Goal: Task Accomplishment & Management: Manage account settings

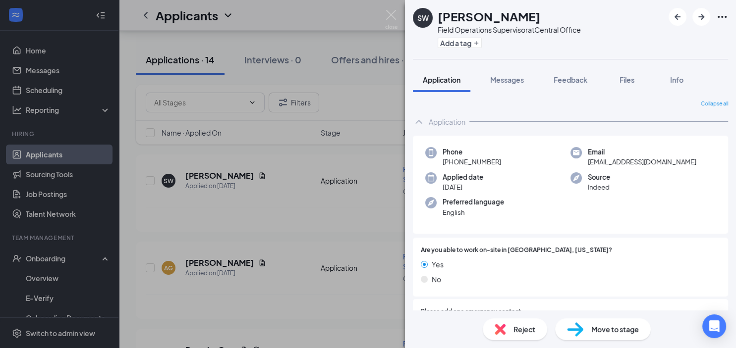
scroll to position [146, 0]
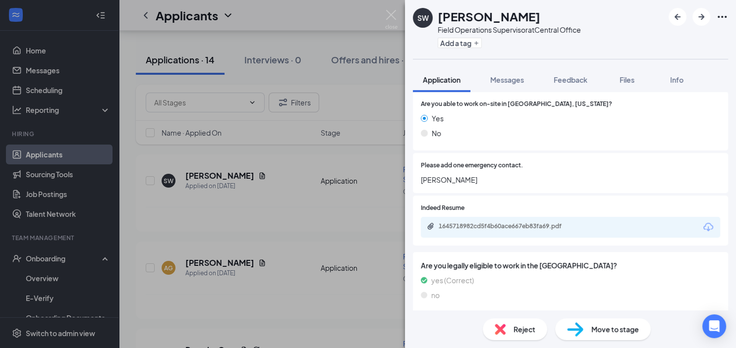
click at [35, 154] on div "SW [PERSON_NAME] Field Operations Supervisor at Central Office Add a tag Applic…" at bounding box center [368, 174] width 736 height 348
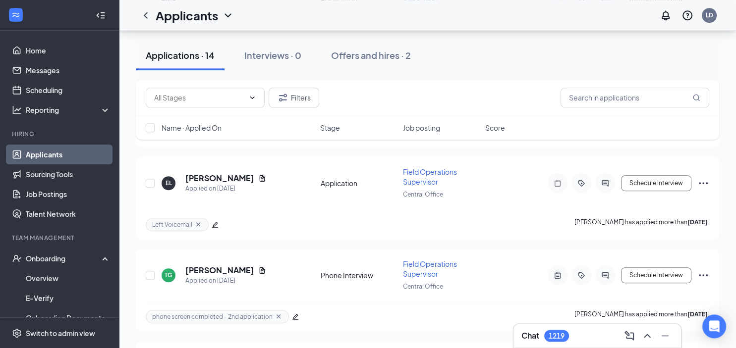
scroll to position [732, 0]
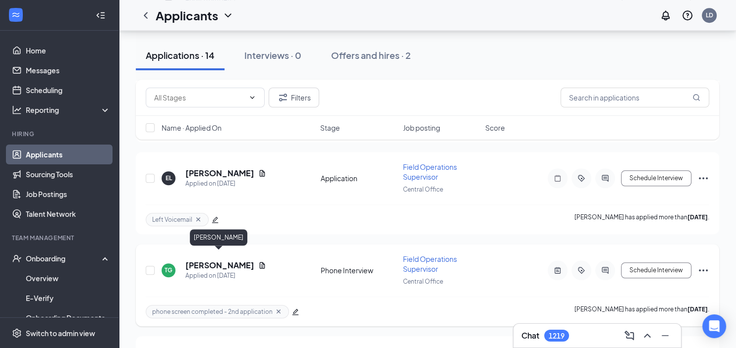
click at [219, 260] on h5 "[PERSON_NAME]" at bounding box center [219, 265] width 69 height 11
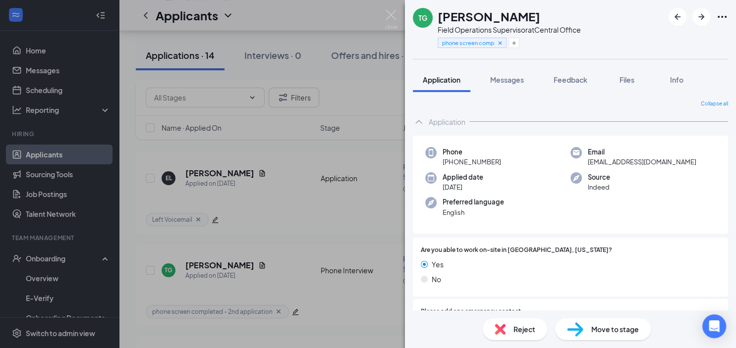
click at [528, 331] on span "Reject" at bounding box center [524, 329] width 22 height 11
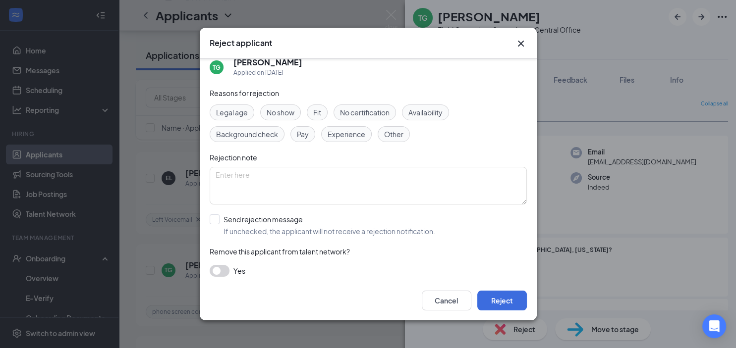
scroll to position [17, 0]
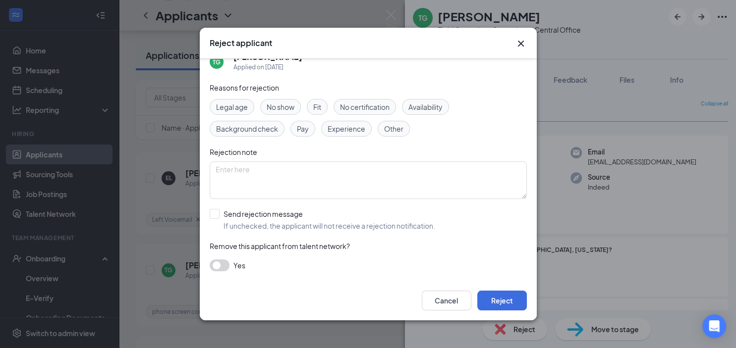
click at [218, 269] on button "button" at bounding box center [220, 266] width 20 height 12
click at [508, 304] on button "Reject" at bounding box center [502, 301] width 50 height 20
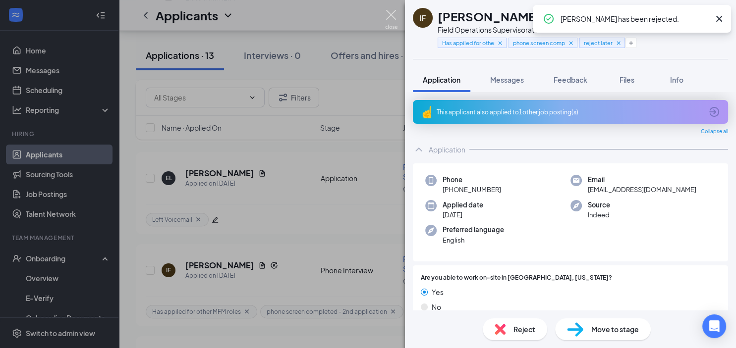
click at [392, 11] on img at bounding box center [391, 19] width 12 height 19
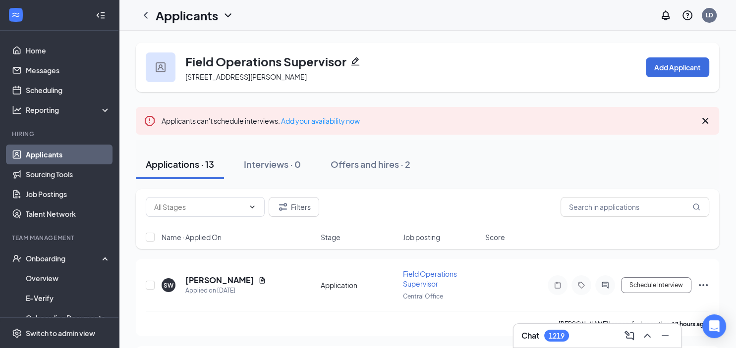
click at [62, 156] on link "Applicants" at bounding box center [68, 155] width 85 height 20
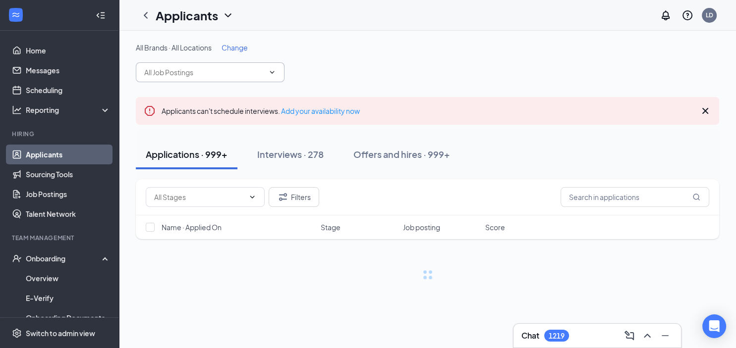
click at [172, 68] on input "text" at bounding box center [204, 72] width 120 height 11
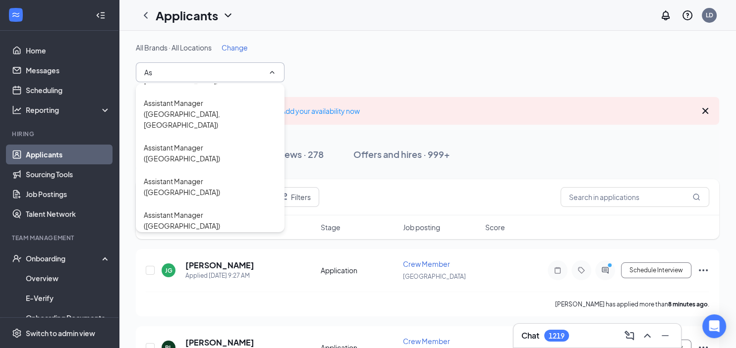
scroll to position [1130, 0]
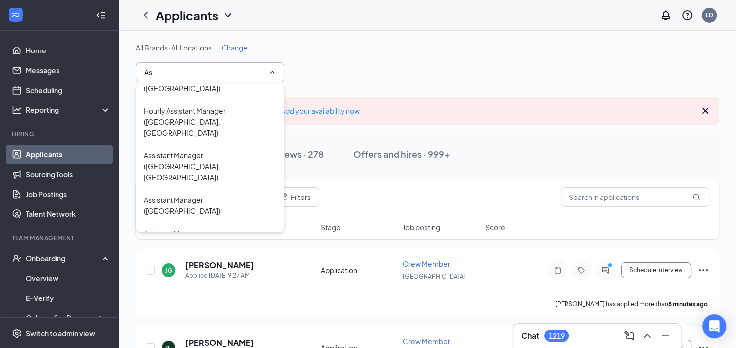
type input "As"
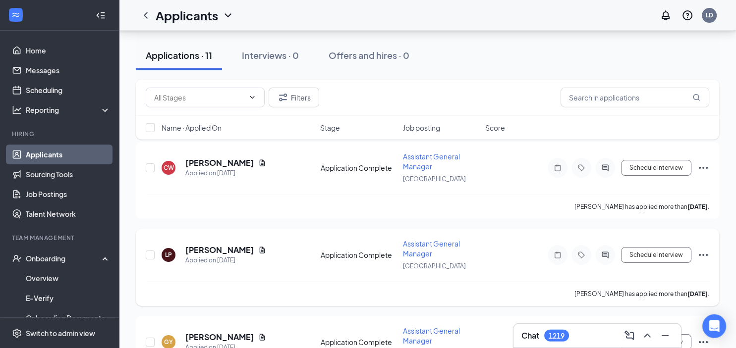
scroll to position [157, 0]
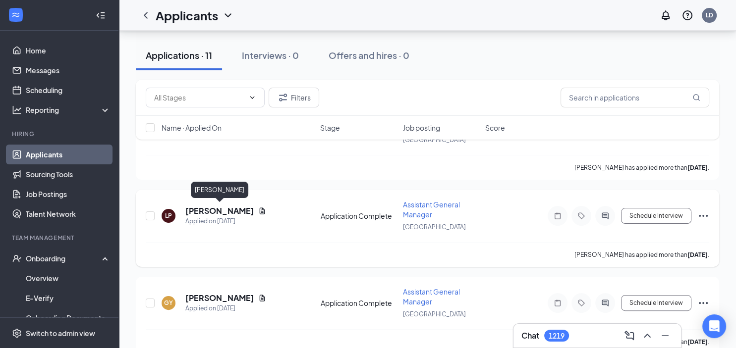
click at [211, 208] on h5 "[PERSON_NAME]" at bounding box center [219, 211] width 69 height 11
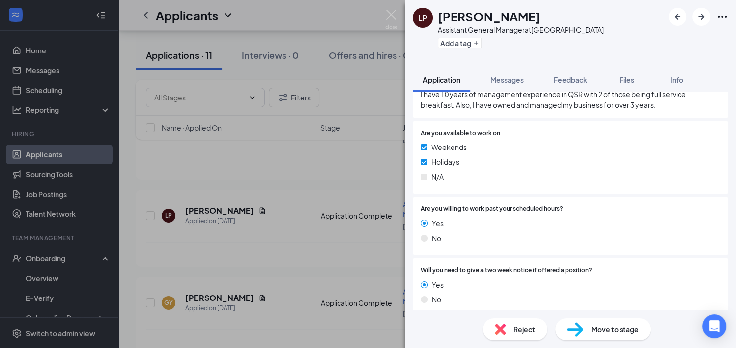
scroll to position [431, 0]
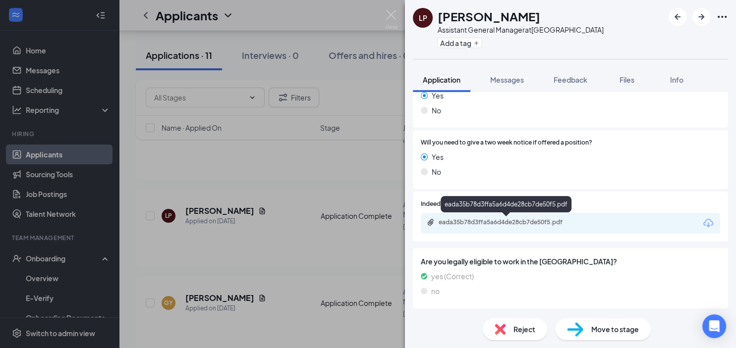
click at [498, 220] on div "eada35b78d3ffa5a6d4de28cb7de50f5.pdf" at bounding box center [508, 223] width 139 height 8
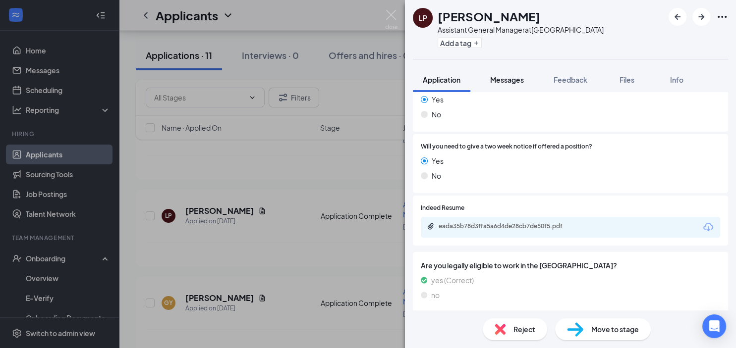
click at [504, 78] on span "Messages" at bounding box center [507, 79] width 34 height 9
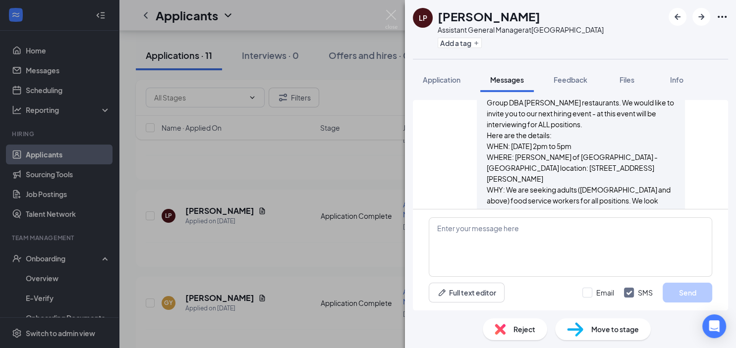
scroll to position [379, 0]
click at [442, 79] on span "Application" at bounding box center [442, 79] width 38 height 9
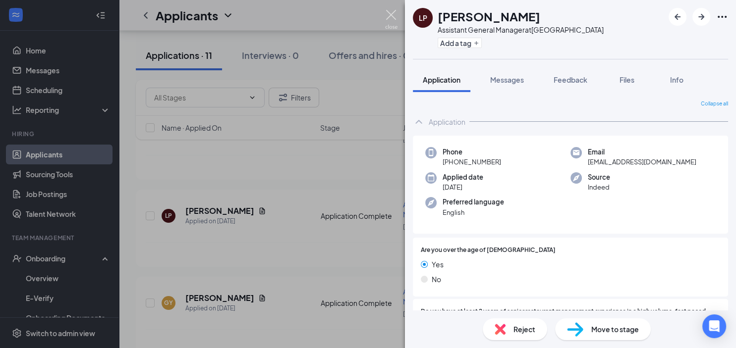
click at [390, 13] on img at bounding box center [391, 19] width 12 height 19
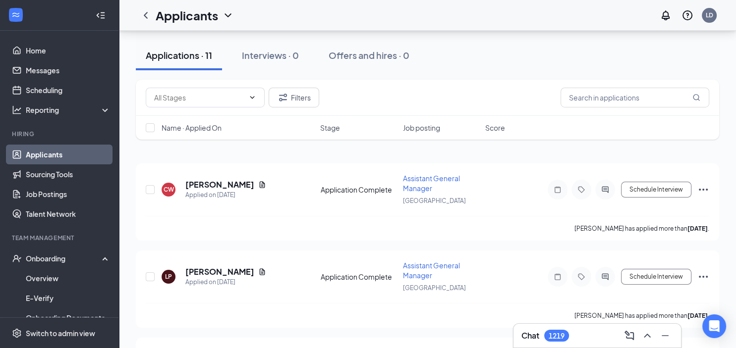
scroll to position [157, 0]
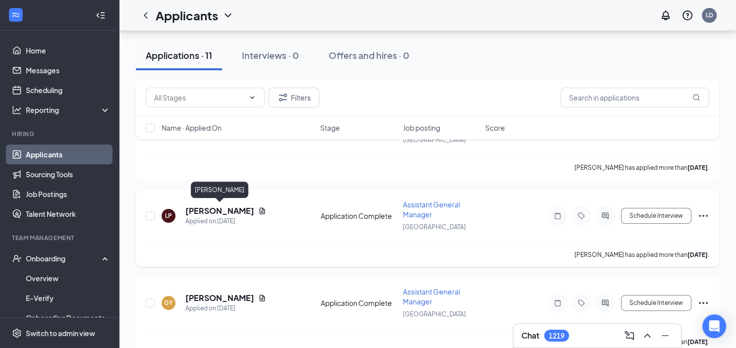
click at [234, 207] on h5 "[PERSON_NAME]" at bounding box center [219, 211] width 69 height 11
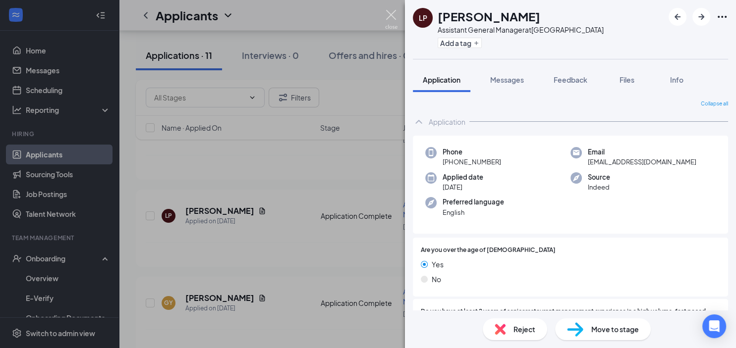
click at [389, 14] on img at bounding box center [391, 19] width 12 height 19
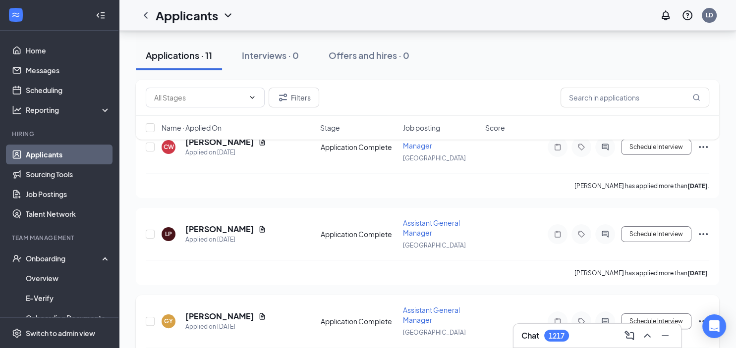
scroll to position [157, 0]
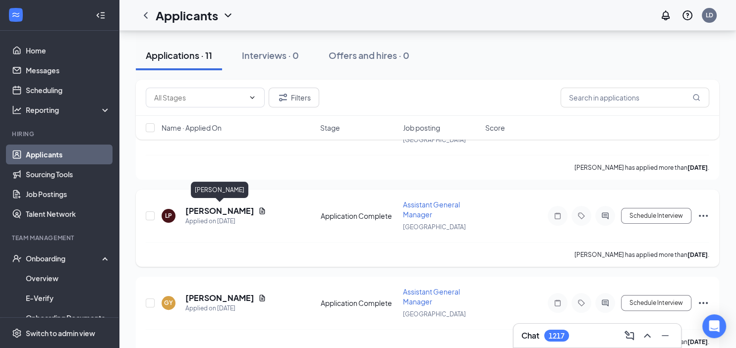
click at [220, 211] on h5 "[PERSON_NAME]" at bounding box center [219, 211] width 69 height 11
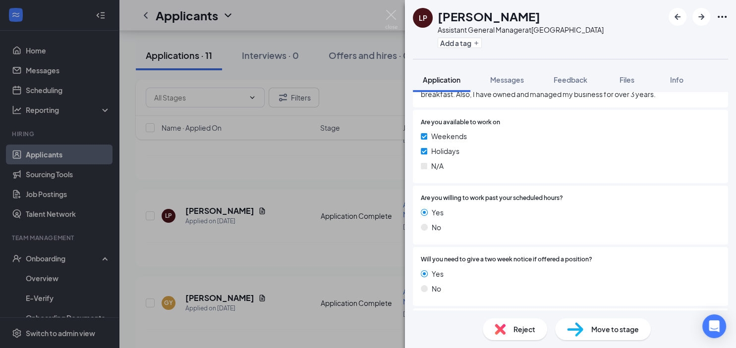
scroll to position [431, 0]
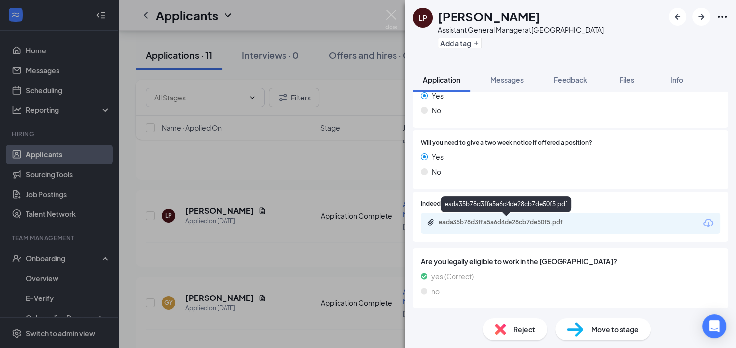
click at [481, 223] on div "eada35b78d3ffa5a6d4de28cb7de50f5.pdf" at bounding box center [508, 223] width 139 height 8
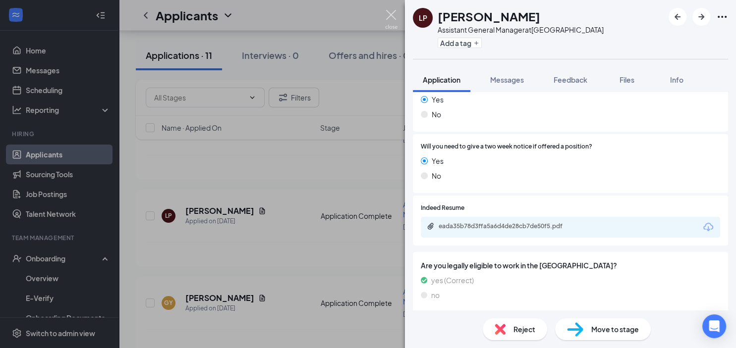
click at [390, 13] on img at bounding box center [391, 19] width 12 height 19
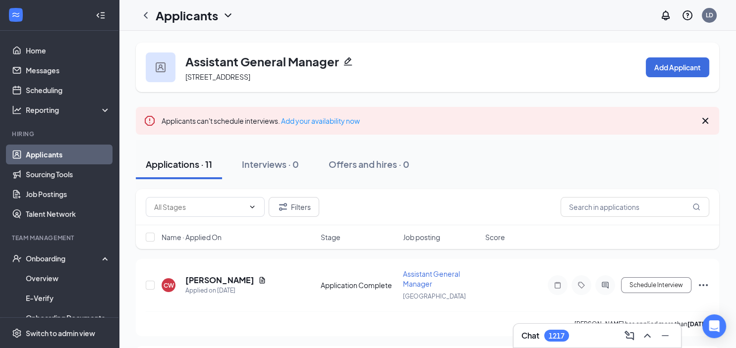
click at [55, 152] on link "Applicants" at bounding box center [68, 155] width 85 height 20
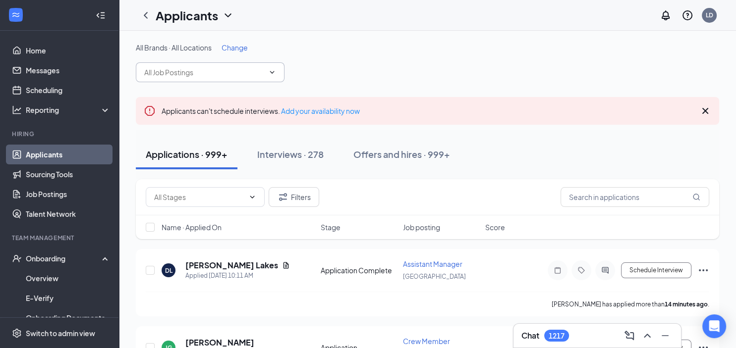
click at [156, 71] on input "text" at bounding box center [204, 72] width 120 height 11
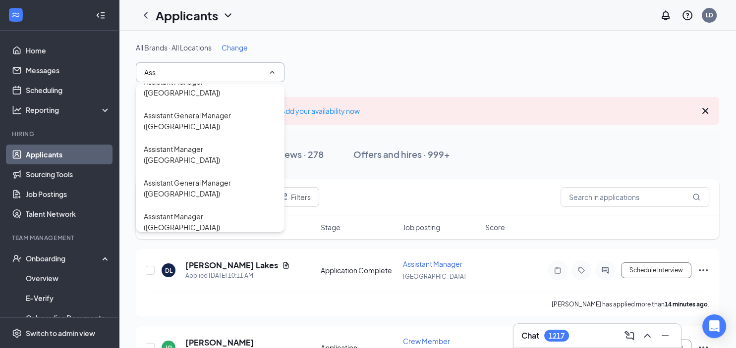
scroll to position [1099, 0]
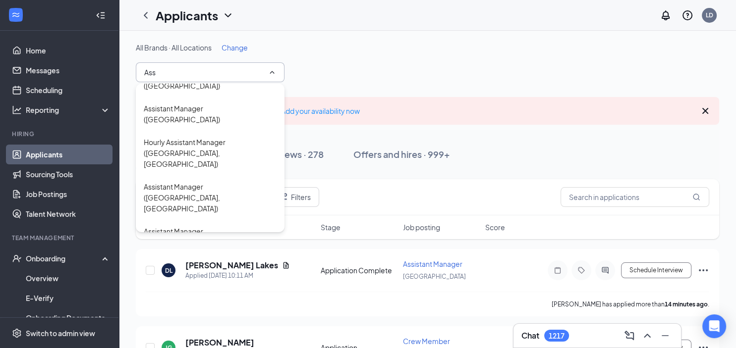
type input "Ass"
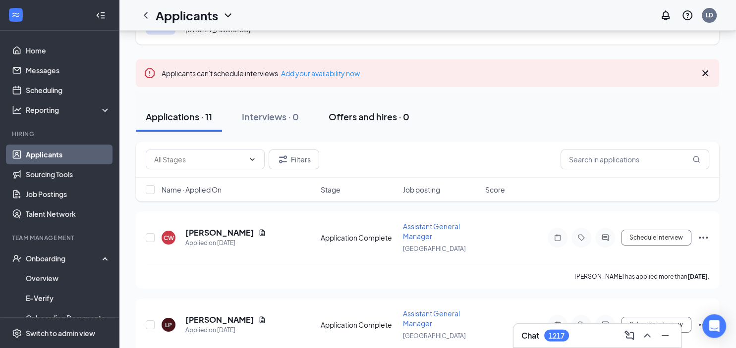
scroll to position [157, 0]
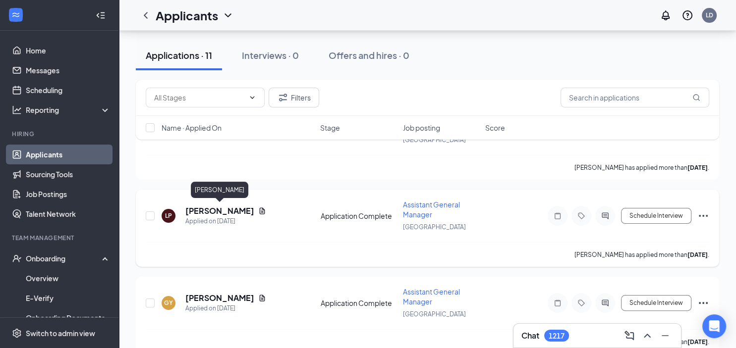
click at [215, 207] on h5 "[PERSON_NAME]" at bounding box center [219, 211] width 69 height 11
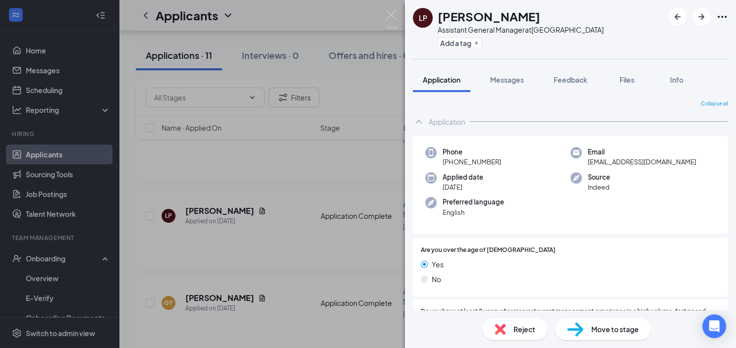
click at [525, 328] on span "Reject" at bounding box center [524, 329] width 22 height 11
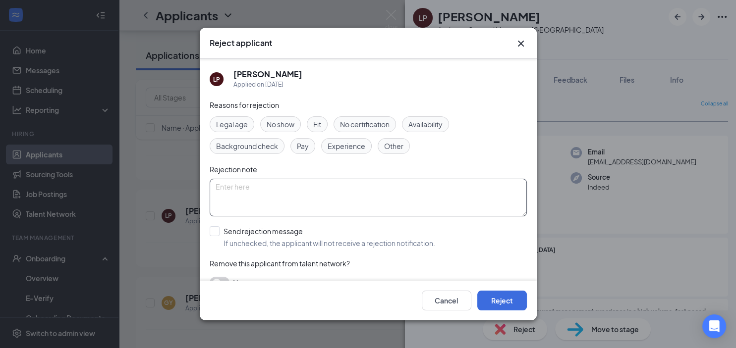
scroll to position [17, 0]
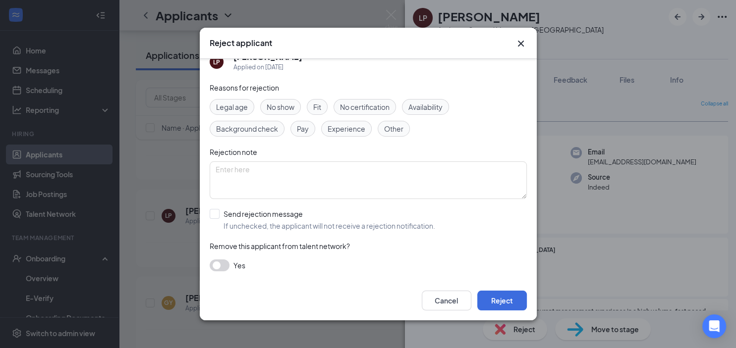
click at [215, 263] on button "button" at bounding box center [220, 266] width 20 height 12
click at [501, 301] on button "Reject" at bounding box center [502, 301] width 50 height 20
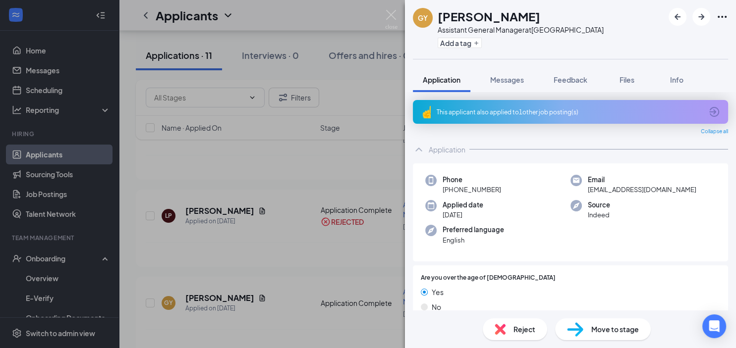
click at [707, 110] on div "This applicant also applied to 1 other job posting(s)" at bounding box center [570, 112] width 315 height 24
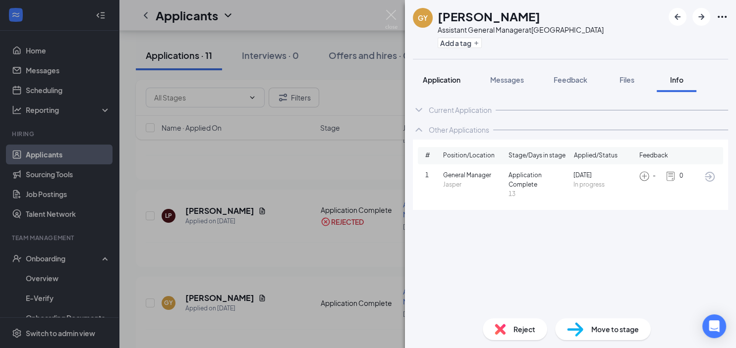
click at [445, 79] on span "Application" at bounding box center [442, 79] width 38 height 9
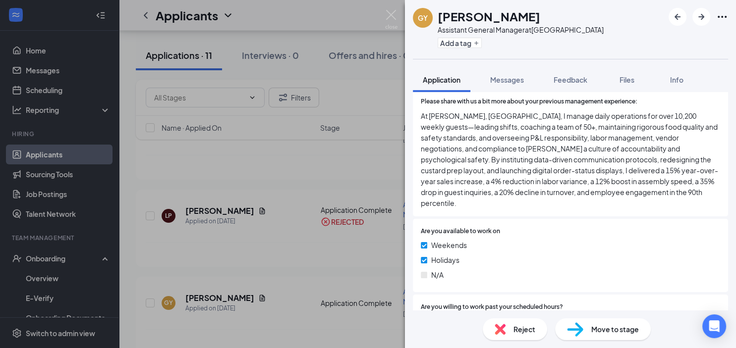
scroll to position [314, 0]
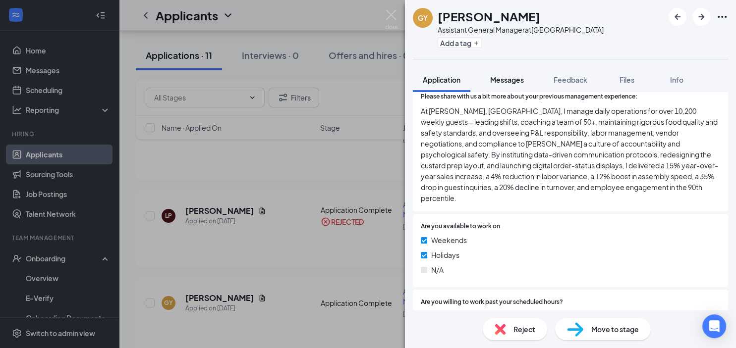
click at [506, 79] on span "Messages" at bounding box center [507, 79] width 34 height 9
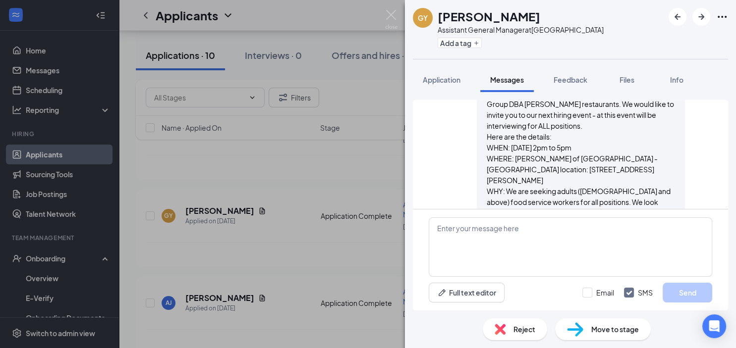
scroll to position [379, 0]
click at [439, 80] on span "Application" at bounding box center [442, 79] width 38 height 9
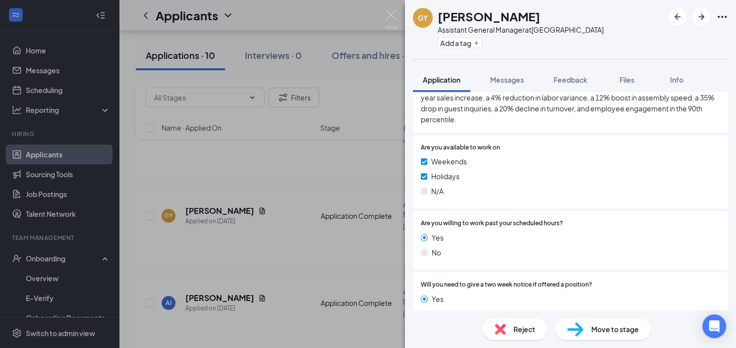
scroll to position [523, 0]
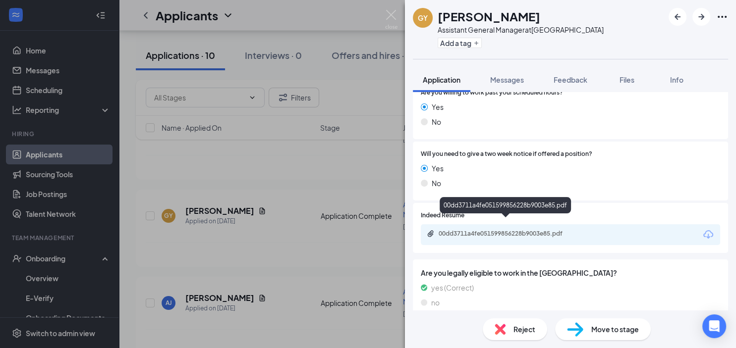
click at [474, 230] on div "00dd3711a4fe051599856228b9003e85.pdf" at bounding box center [508, 234] width 139 height 8
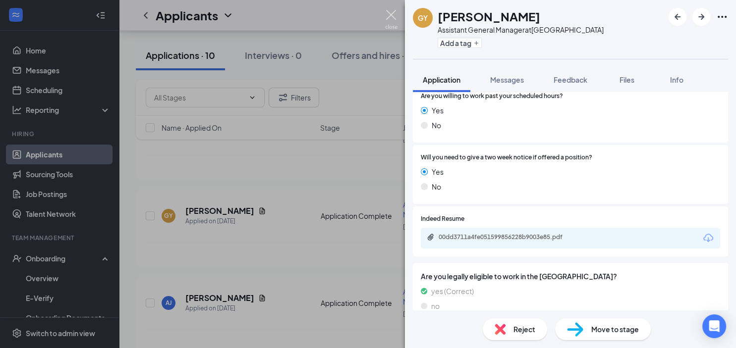
click at [390, 13] on img at bounding box center [391, 19] width 12 height 19
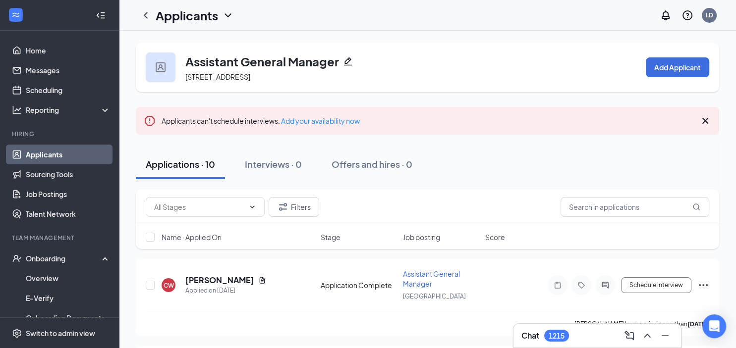
click at [53, 154] on link "Applicants" at bounding box center [68, 155] width 85 height 20
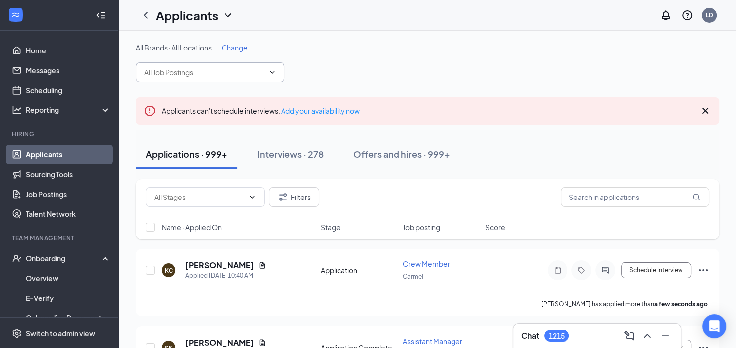
click at [149, 69] on input "text" at bounding box center [204, 72] width 120 height 11
type input "Human"
click at [208, 97] on div "Human Resources Assistant (Central Office)" at bounding box center [210, 101] width 133 height 22
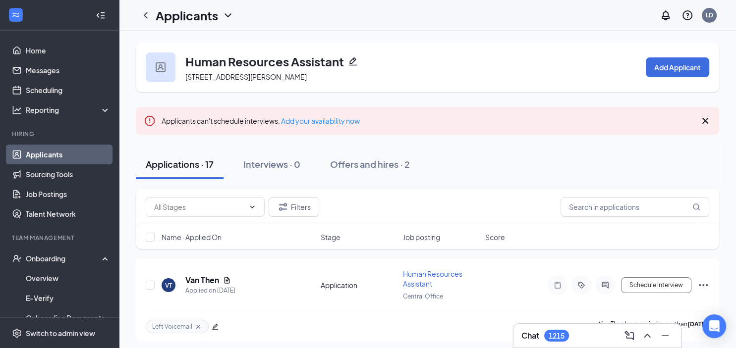
click at [41, 157] on link "Applicants" at bounding box center [68, 155] width 85 height 20
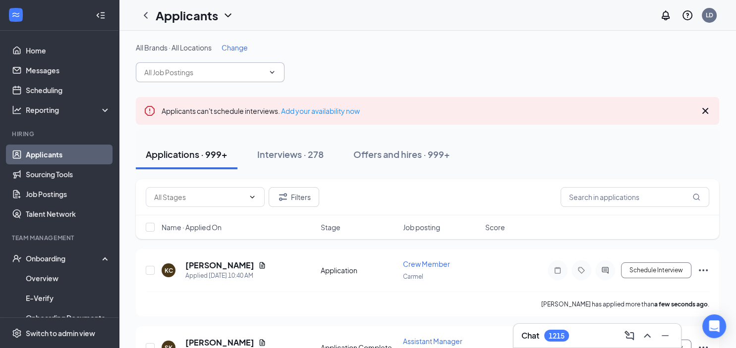
click at [153, 72] on input "text" at bounding box center [204, 72] width 120 height 11
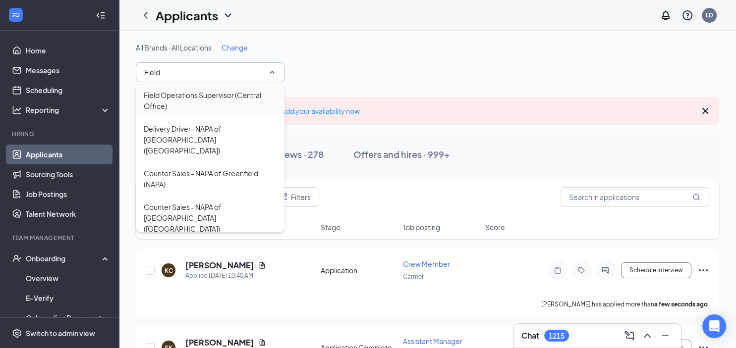
type input "Field"
click at [192, 94] on div "Field Operations Supervisor (Central Office)" at bounding box center [210, 101] width 133 height 22
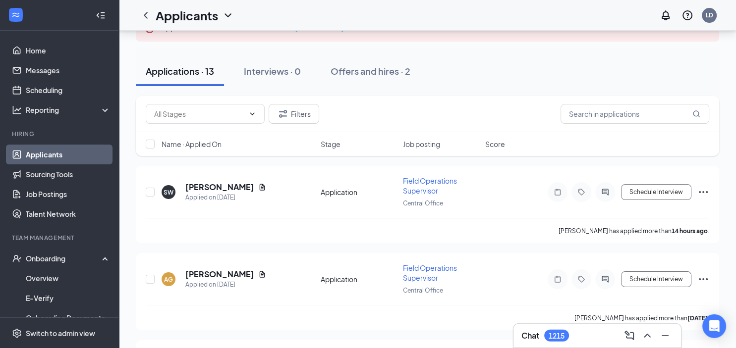
scroll to position [105, 0]
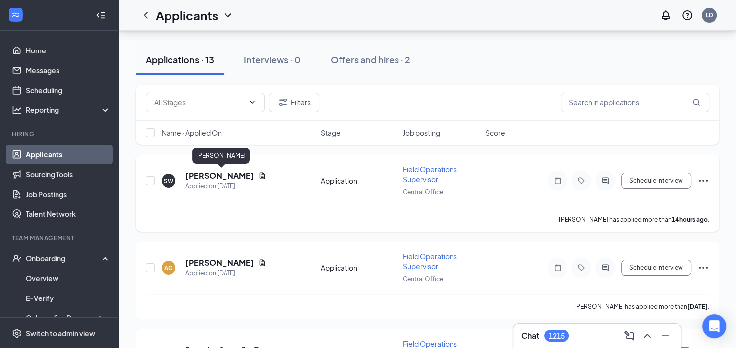
click at [203, 175] on h5 "[PERSON_NAME]" at bounding box center [219, 175] width 69 height 11
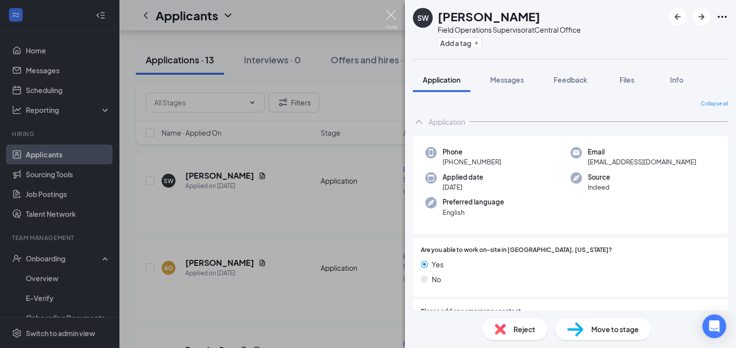
click at [391, 13] on img at bounding box center [391, 19] width 12 height 19
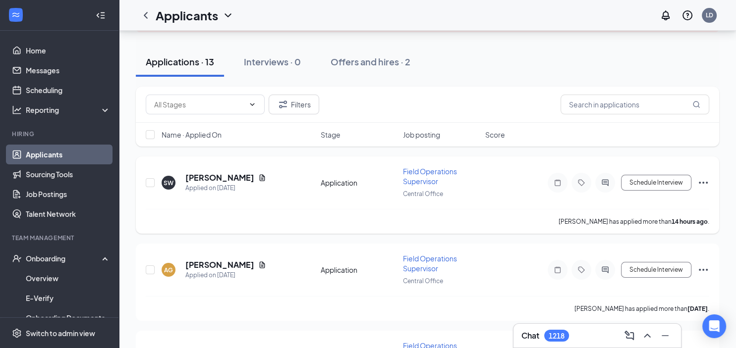
scroll to position [105, 0]
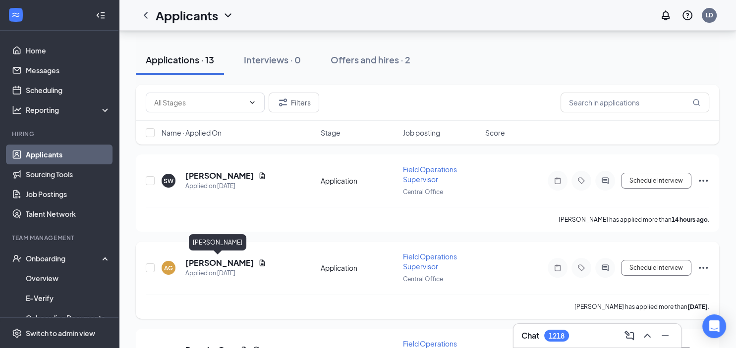
click at [210, 263] on h5 "[PERSON_NAME]" at bounding box center [219, 263] width 69 height 11
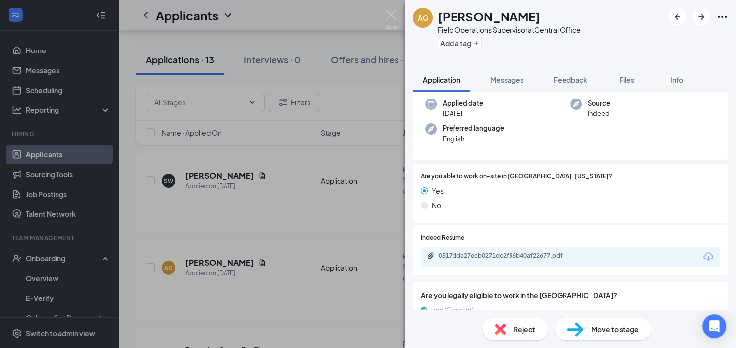
scroll to position [103, 0]
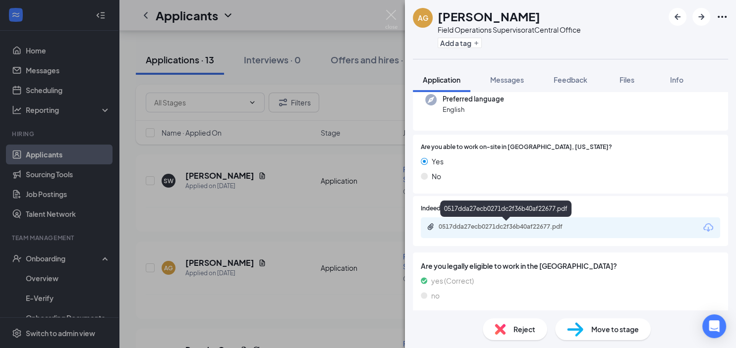
click at [488, 226] on div "0517dda27ecb0271dc2f36b40af22677.pdf" at bounding box center [508, 227] width 139 height 8
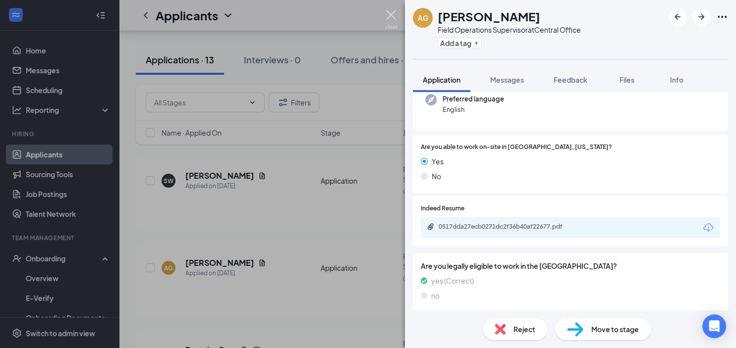
click at [391, 15] on img at bounding box center [391, 19] width 12 height 19
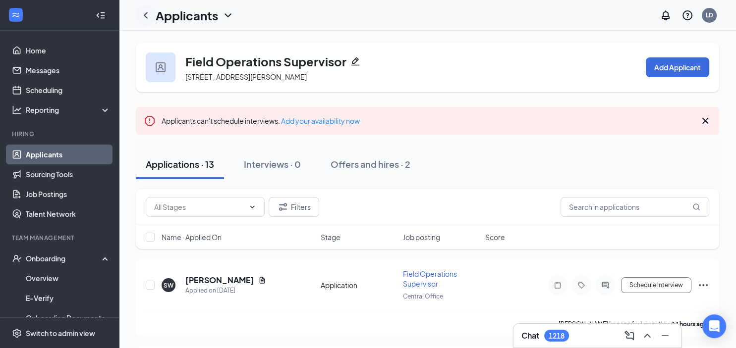
click at [144, 13] on icon "ChevronLeft" at bounding box center [146, 15] width 12 height 12
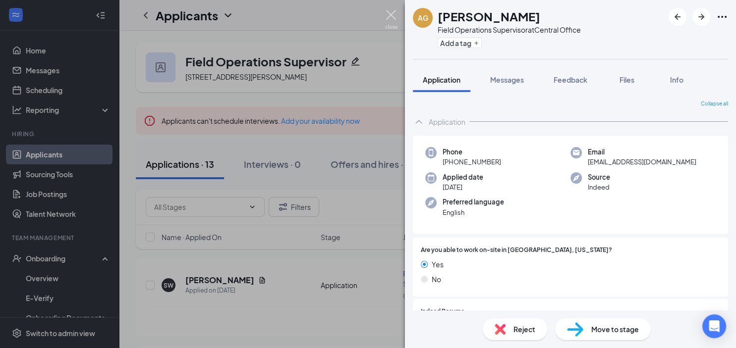
click at [393, 11] on img at bounding box center [391, 19] width 12 height 19
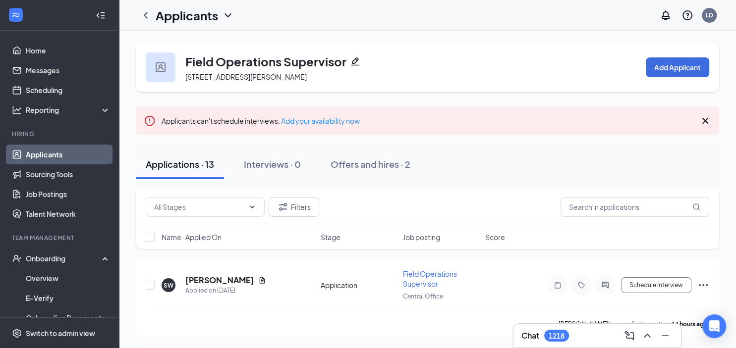
click at [50, 152] on link "Applicants" at bounding box center [68, 155] width 85 height 20
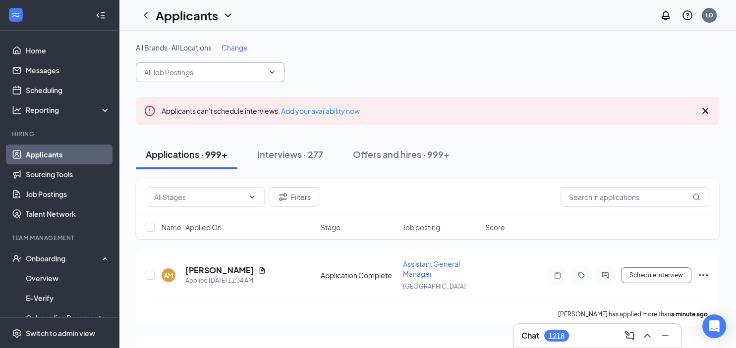
click at [154, 73] on input "text" at bounding box center [204, 72] width 120 height 11
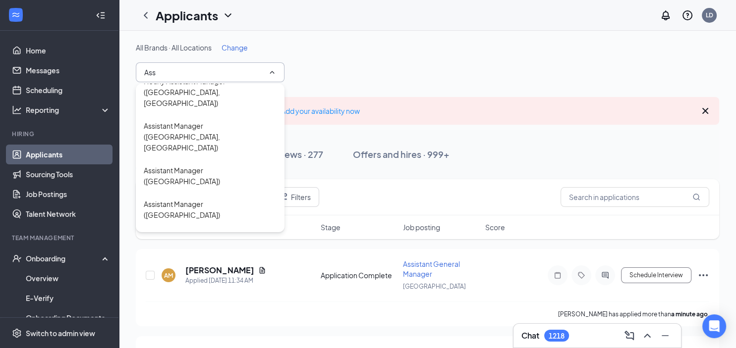
scroll to position [1107, 0]
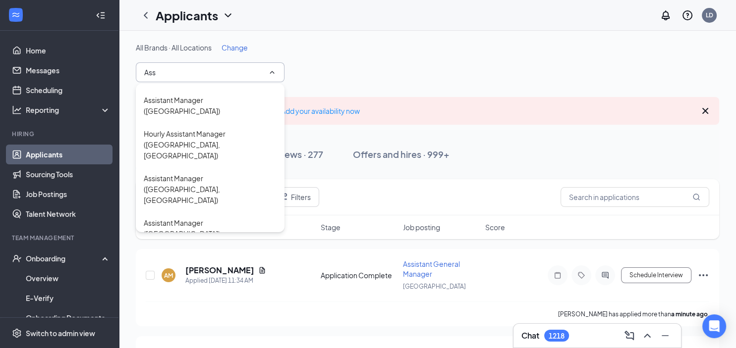
type input "Ass"
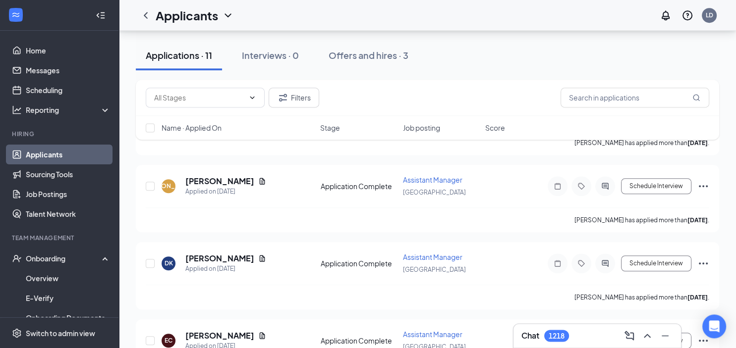
scroll to position [732, 0]
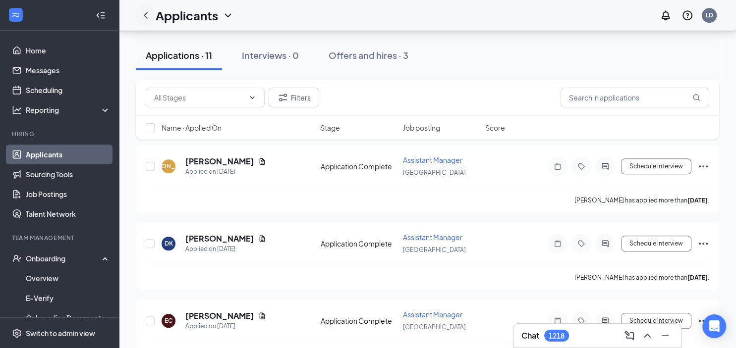
click at [146, 15] on icon "ChevronLeft" at bounding box center [146, 15] width 12 height 12
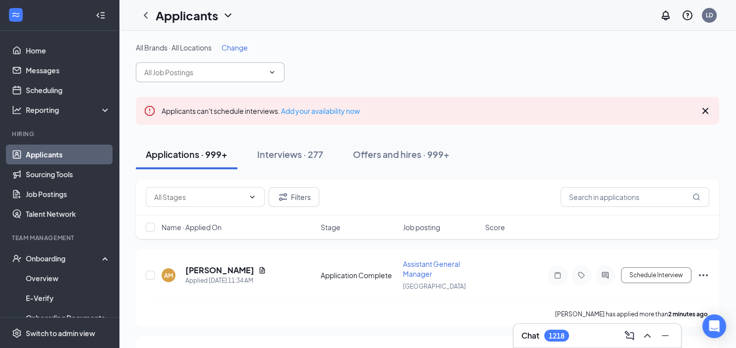
click at [147, 70] on input "text" at bounding box center [204, 72] width 120 height 11
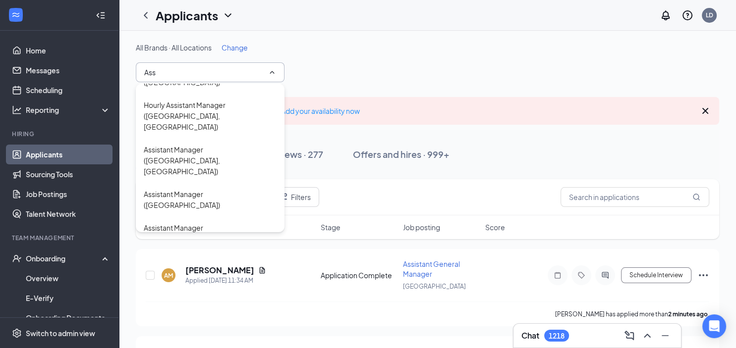
scroll to position [1151, 0]
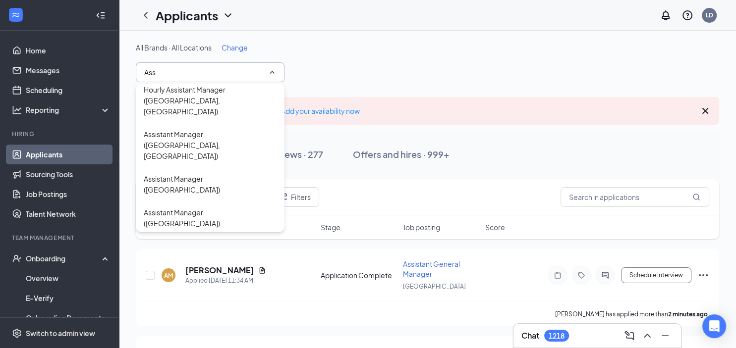
type input "Ass"
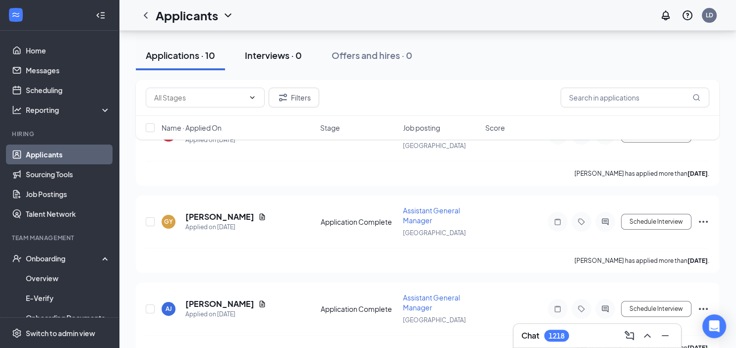
scroll to position [157, 0]
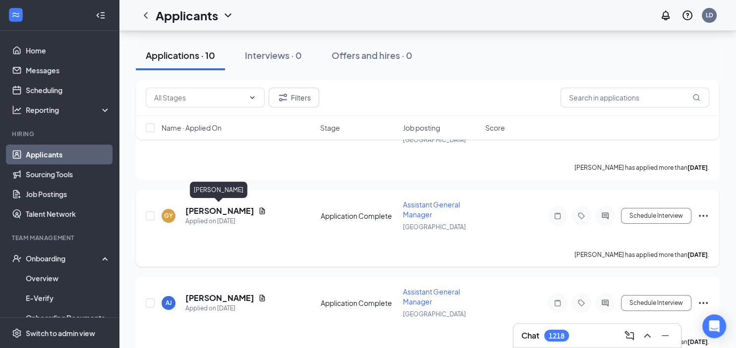
click at [217, 211] on h5 "[PERSON_NAME]" at bounding box center [219, 211] width 69 height 11
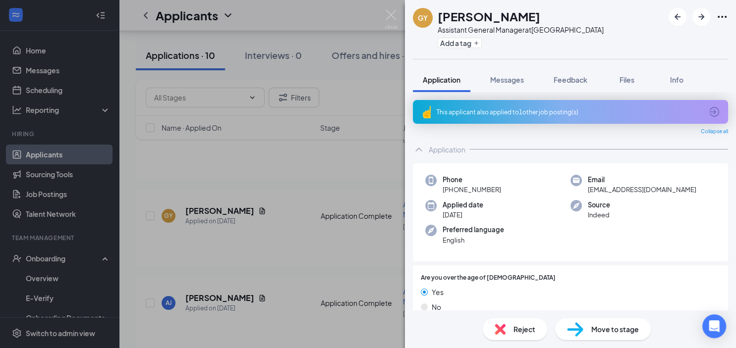
click at [710, 110] on icon "ArrowCircle" at bounding box center [714, 112] width 10 height 10
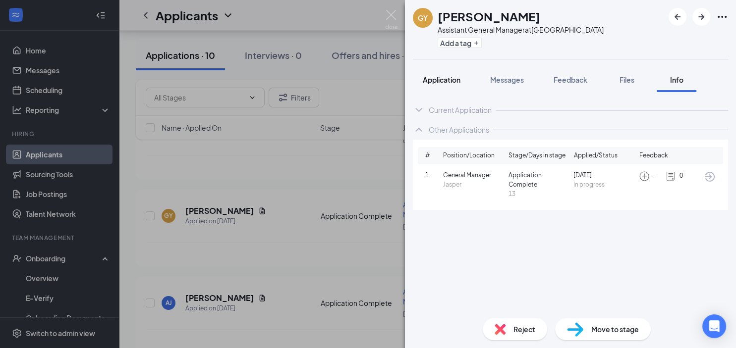
click at [438, 78] on span "Application" at bounding box center [442, 79] width 38 height 9
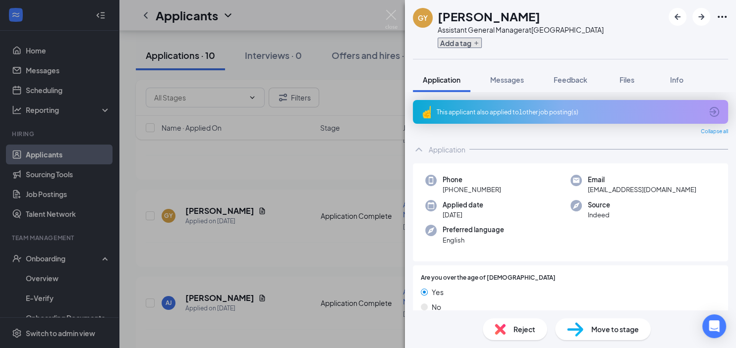
click at [478, 41] on icon "Plus" at bounding box center [476, 43] width 6 height 6
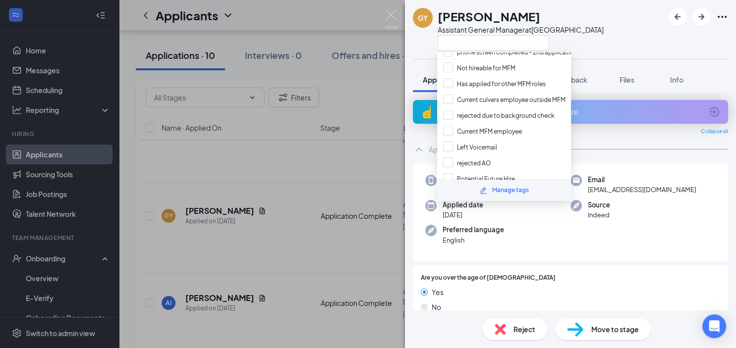
scroll to position [39, 0]
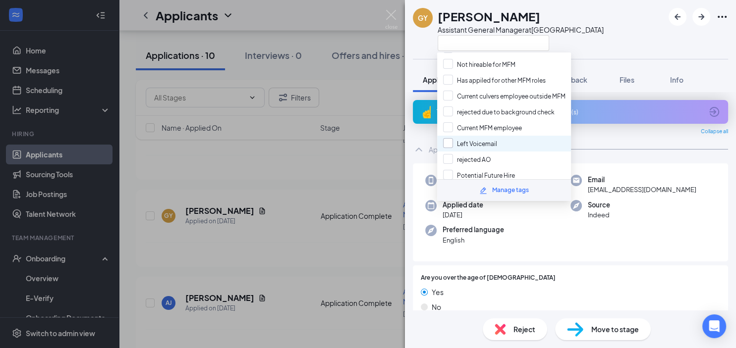
click at [447, 139] on input "Left Voicemail" at bounding box center [470, 143] width 54 height 11
checkbox input "true"
click at [627, 40] on div "GY [PERSON_NAME] Assistant General Manager at [GEOGRAPHIC_DATA]" at bounding box center [570, 29] width 331 height 59
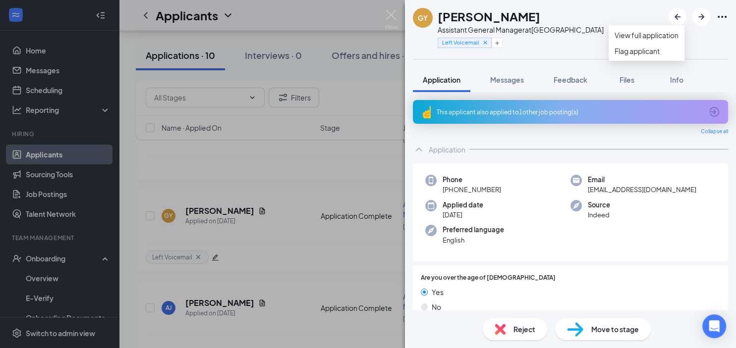
click at [721, 15] on icon "Ellipses" at bounding box center [722, 17] width 12 height 12
click at [637, 41] on link "View full application" at bounding box center [646, 35] width 64 height 11
